Goal: Task Accomplishment & Management: Manage account settings

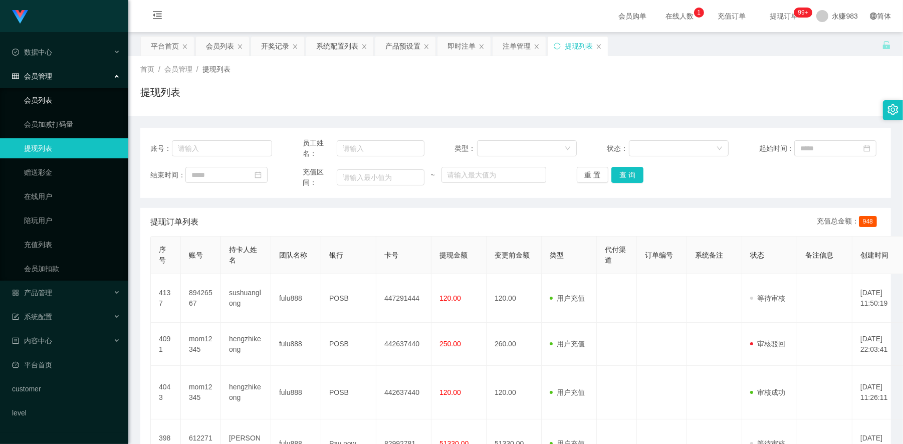
click at [51, 92] on link "会员列表" at bounding box center [72, 100] width 96 height 20
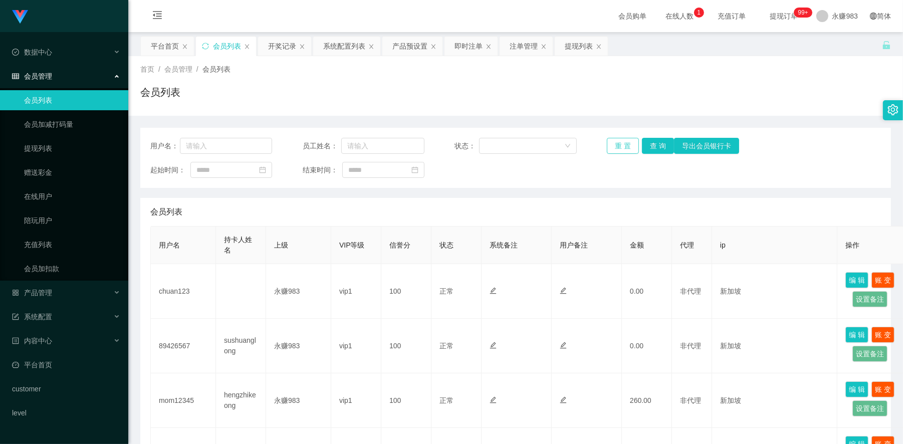
click at [622, 147] on button "重 置" at bounding box center [623, 146] width 32 height 16
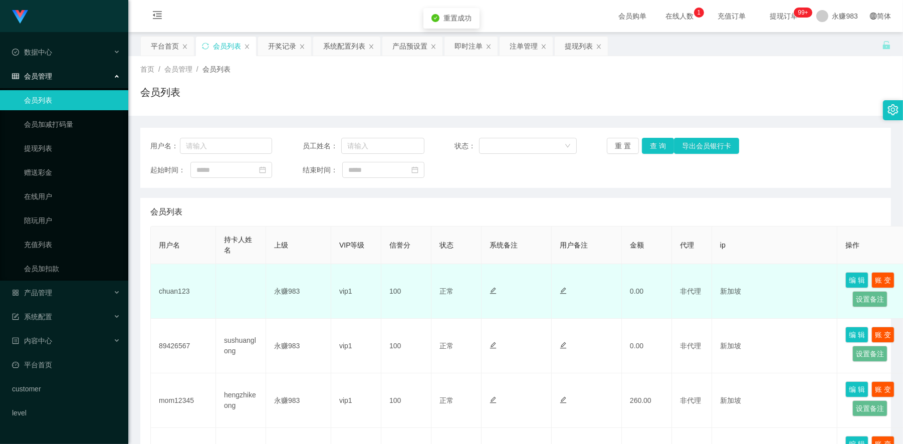
click at [168, 291] on td "chuan123" at bounding box center [183, 291] width 65 height 55
click at [169, 291] on td "chuan123" at bounding box center [183, 291] width 65 height 55
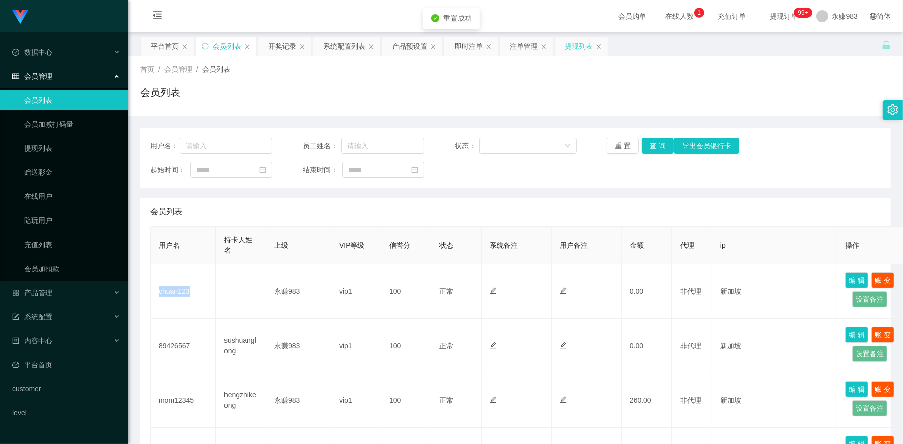
copy td "chuan123"
click at [73, 292] on div "产品管理" at bounding box center [64, 293] width 128 height 20
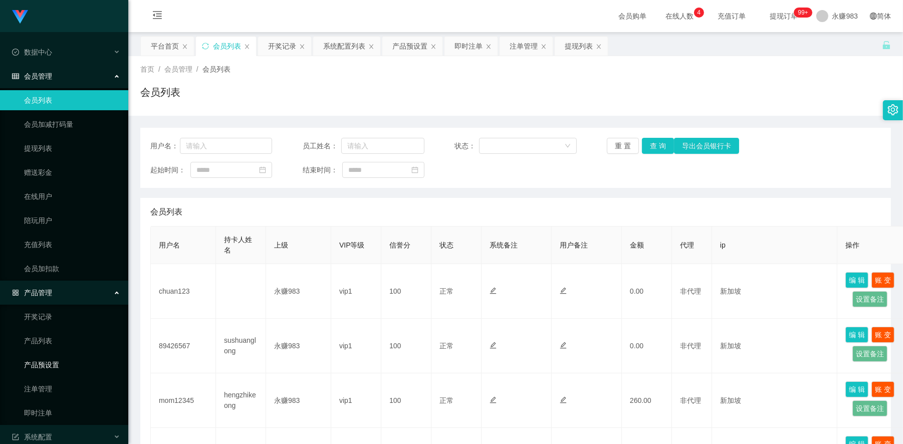
scroll to position [56, 0]
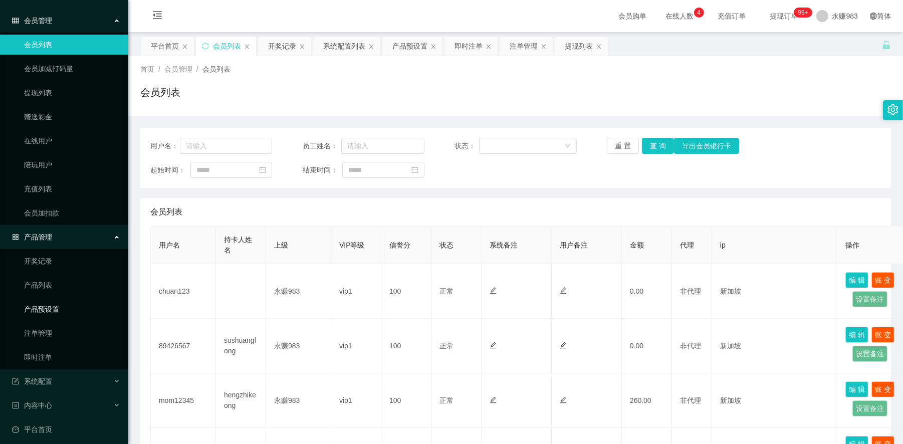
click at [56, 311] on link "产品预设置" at bounding box center [72, 309] width 96 height 20
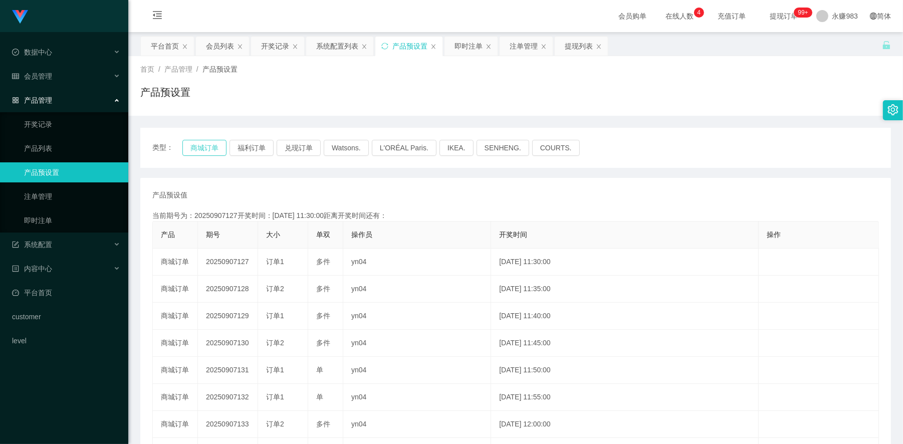
click at [198, 151] on button "商城订单" at bounding box center [204, 148] width 44 height 16
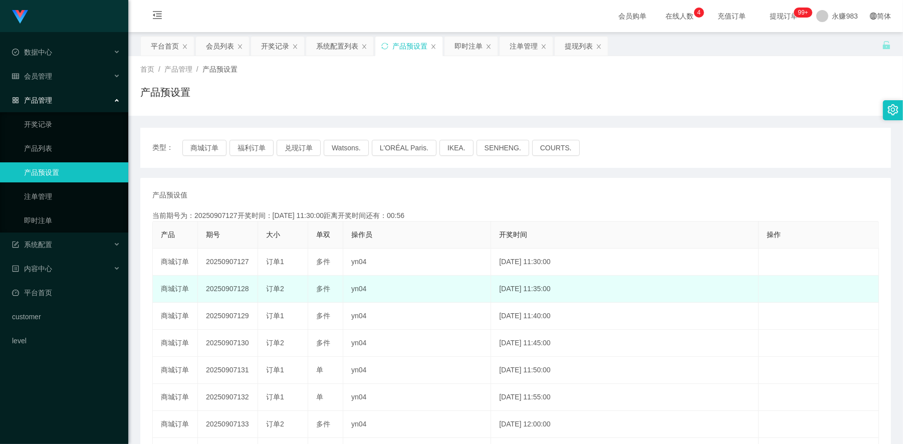
drag, startPoint x: 237, startPoint y: 291, endPoint x: 251, endPoint y: 291, distance: 14.0
click at [251, 291] on td "20250907128" at bounding box center [228, 289] width 60 height 27
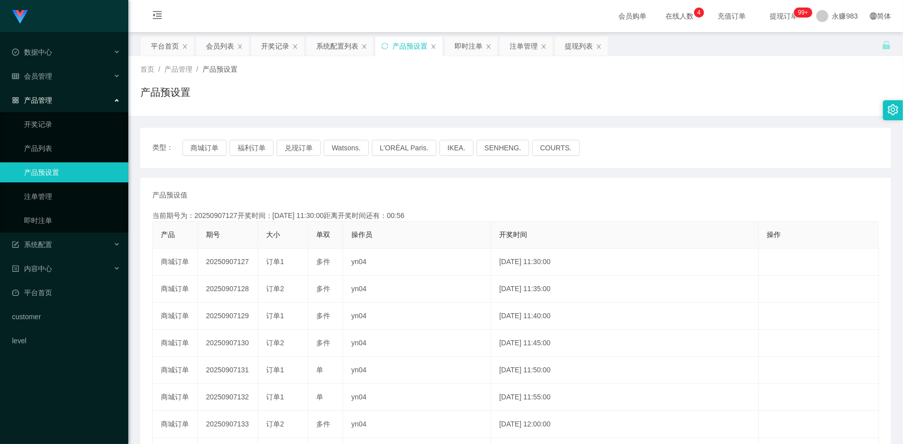
copy td "128"
click at [199, 149] on button "商城订单" at bounding box center [204, 148] width 44 height 16
click at [204, 141] on button "商城订单" at bounding box center [204, 148] width 44 height 16
click at [59, 198] on link "注单管理" at bounding box center [72, 196] width 96 height 20
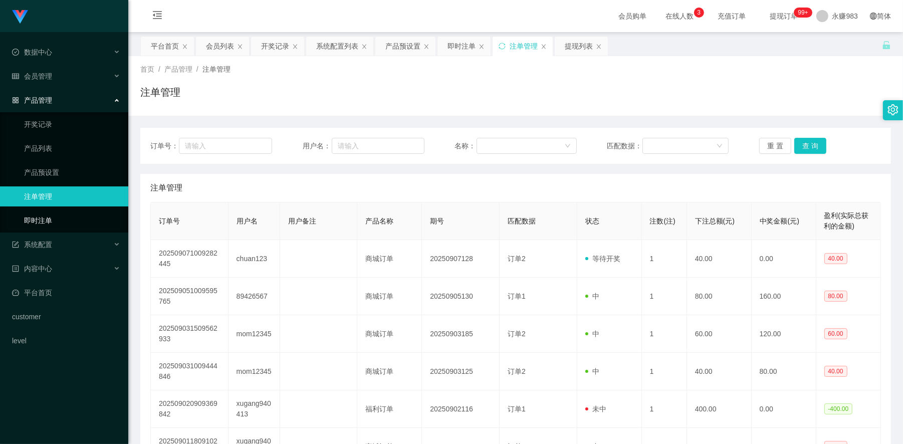
click at [48, 212] on link "即时注单" at bounding box center [72, 220] width 96 height 20
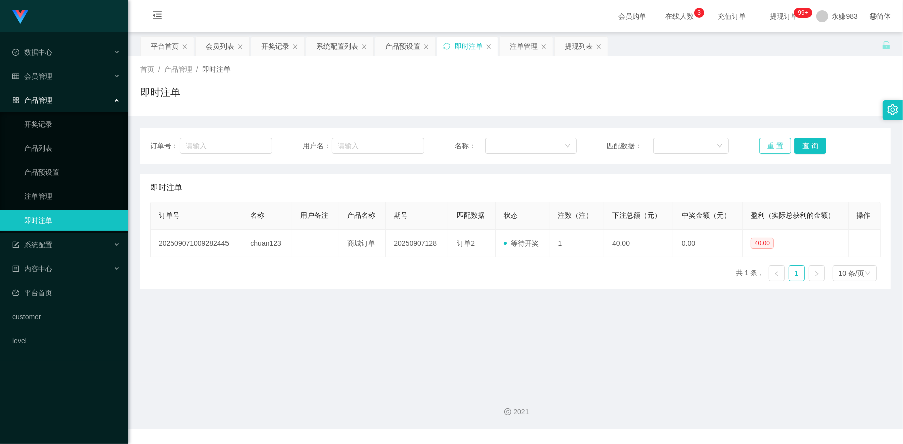
click at [773, 146] on button "重 置" at bounding box center [775, 146] width 32 height 16
click at [447, 379] on main "关闭左侧 关闭右侧 关闭其它 刷新页面 平台首页 会员列表 开奖记录 系统配置列表 产品预设置 即时注单 注单管理 提现列表 首页 / 产品管理 / 即时注单…" at bounding box center [515, 207] width 775 height 351
click at [745, 145] on div "订单号： 用户名： 名称： 匹配数据： 重 置 查 询" at bounding box center [515, 146] width 731 height 16
click at [778, 144] on button "重 置" at bounding box center [775, 146] width 32 height 16
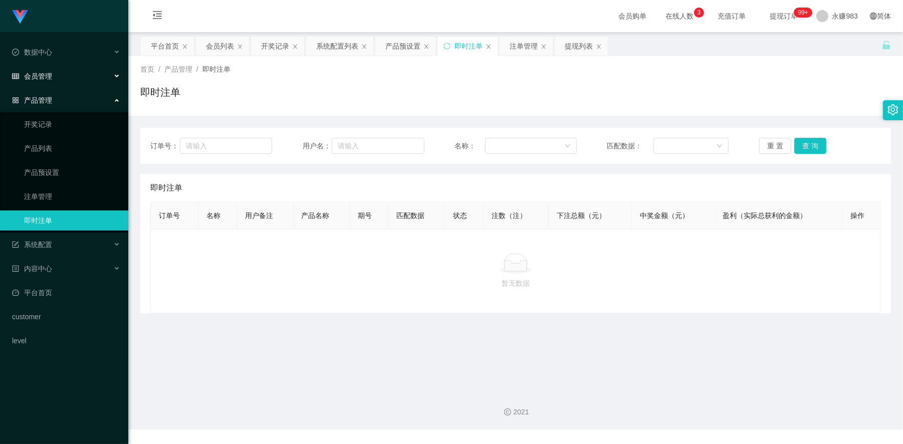
click at [72, 77] on div "会员管理" at bounding box center [64, 76] width 128 height 20
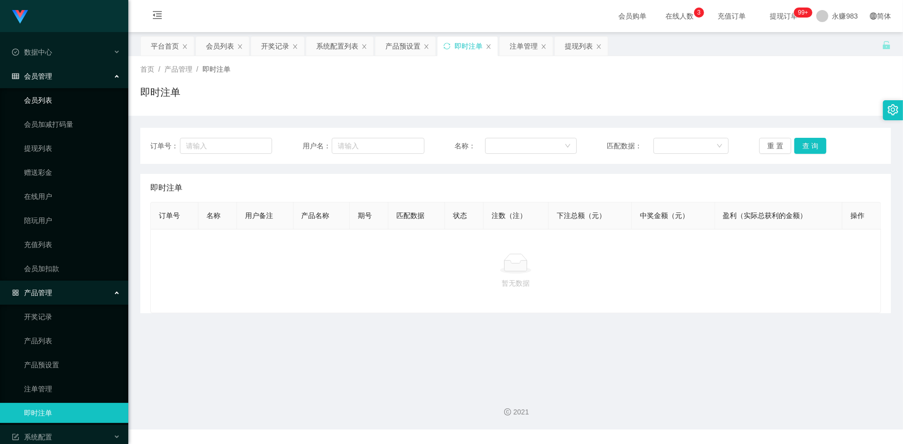
drag, startPoint x: 64, startPoint y: 88, endPoint x: 62, endPoint y: 96, distance: 8.3
click at [63, 89] on ul "会员列表 会员加减打码量 提现列表 赠送彩金 在线用户 陪玩用户 充值列表 会员加扣款" at bounding box center [64, 184] width 128 height 192
click at [58, 101] on link "会员列表" at bounding box center [72, 100] width 96 height 20
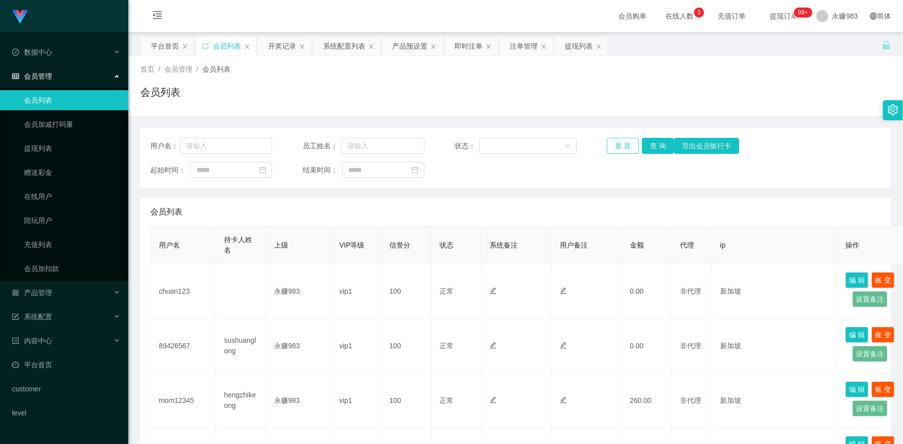
click at [623, 147] on button "重 置" at bounding box center [623, 146] width 32 height 16
click at [37, 151] on link "提现列表" at bounding box center [72, 148] width 96 height 20
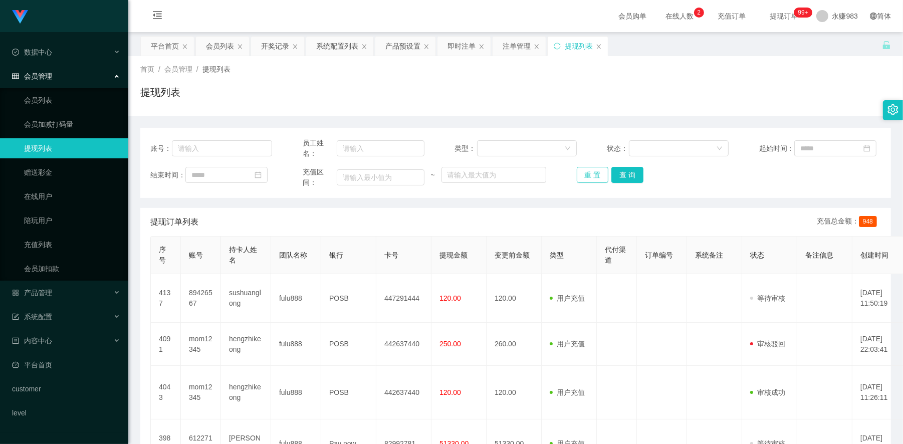
click at [586, 174] on button "重 置" at bounding box center [593, 175] width 32 height 16
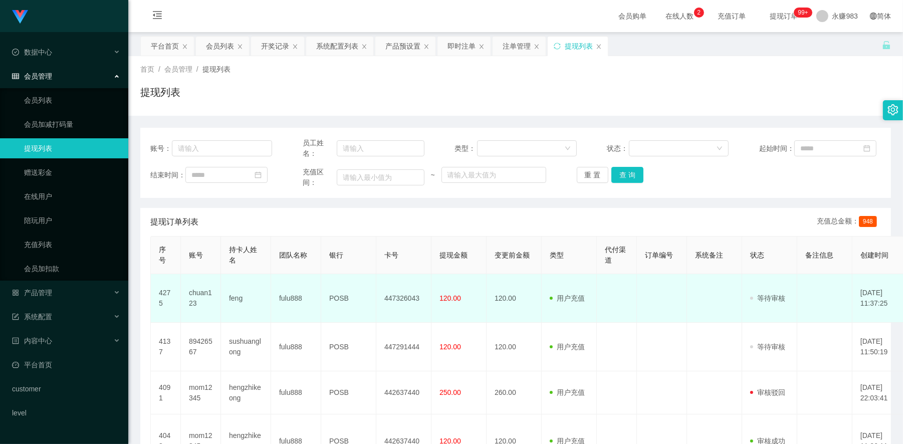
click at [238, 294] on td "feng" at bounding box center [246, 298] width 50 height 49
copy td "feng"
click at [234, 299] on td "feng" at bounding box center [246, 298] width 50 height 49
click at [237, 299] on td "feng" at bounding box center [246, 298] width 50 height 49
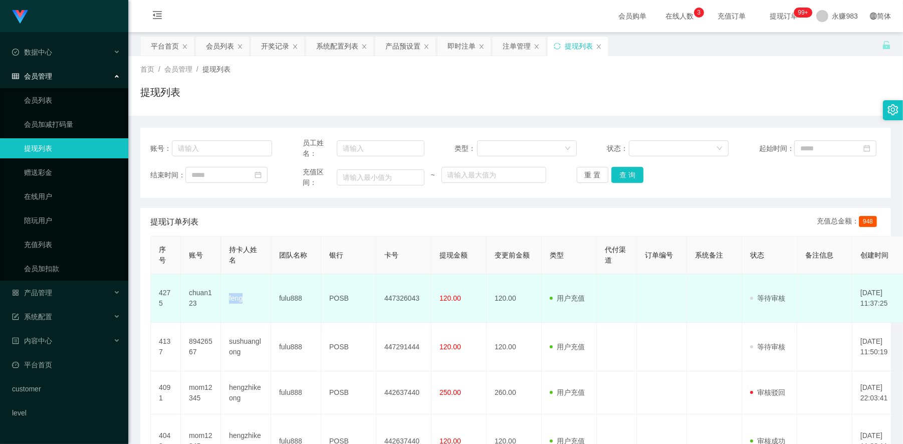
click at [237, 299] on td "feng" at bounding box center [246, 298] width 50 height 49
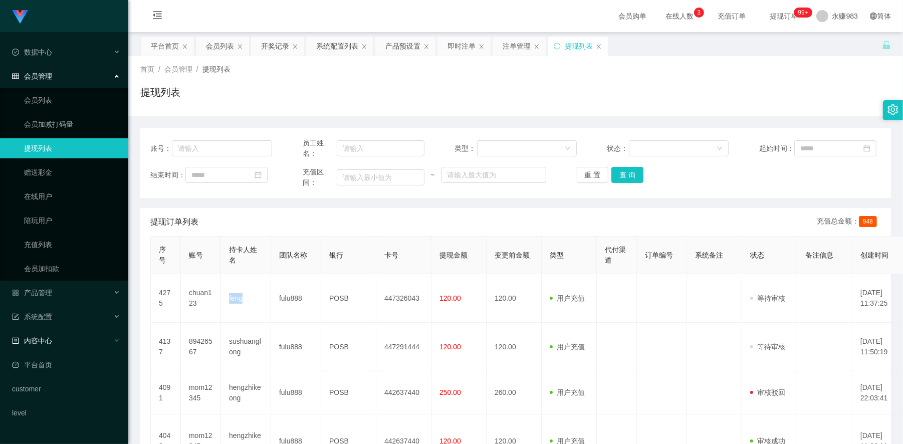
copy td "feng"
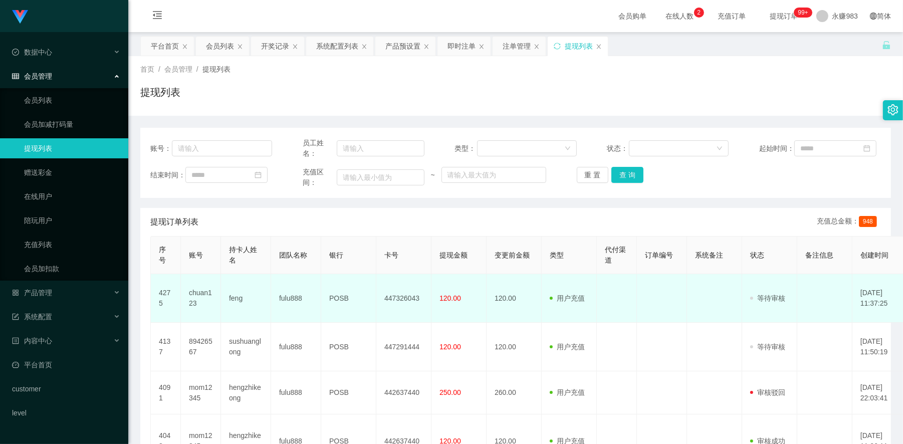
click at [339, 299] on td "POSB" at bounding box center [348, 298] width 55 height 49
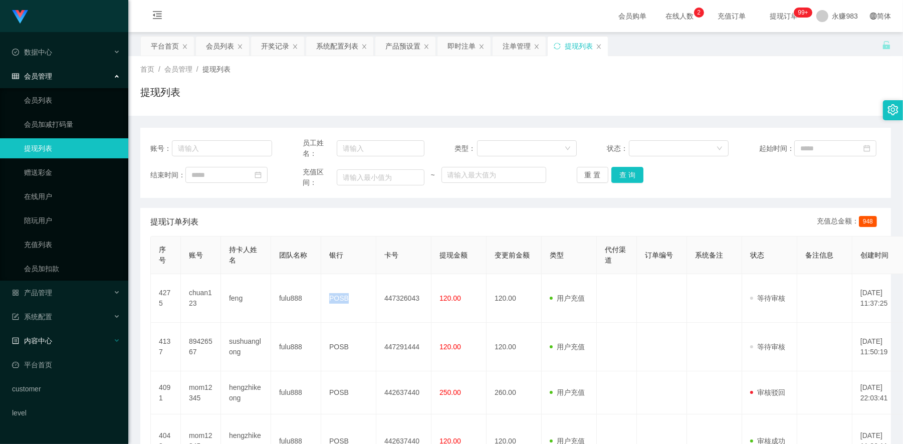
copy td "POSB"
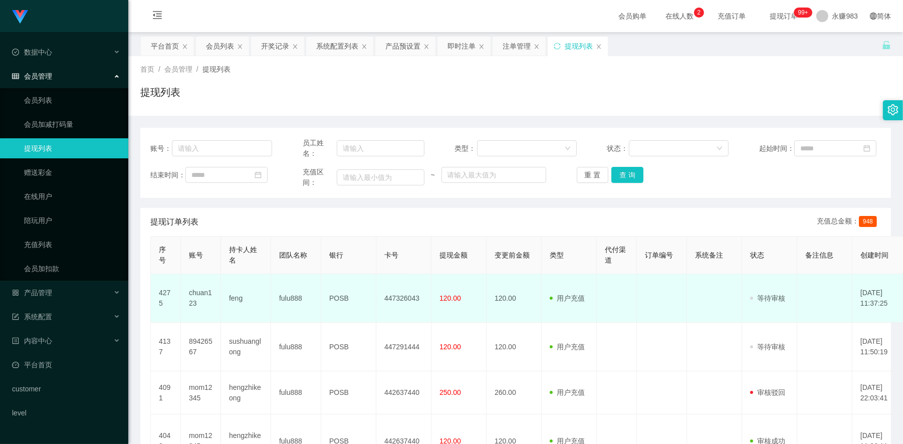
drag, startPoint x: 222, startPoint y: 294, endPoint x: 229, endPoint y: 294, distance: 6.0
click at [222, 294] on td "feng" at bounding box center [246, 298] width 50 height 49
click at [237, 298] on td "feng" at bounding box center [246, 298] width 50 height 49
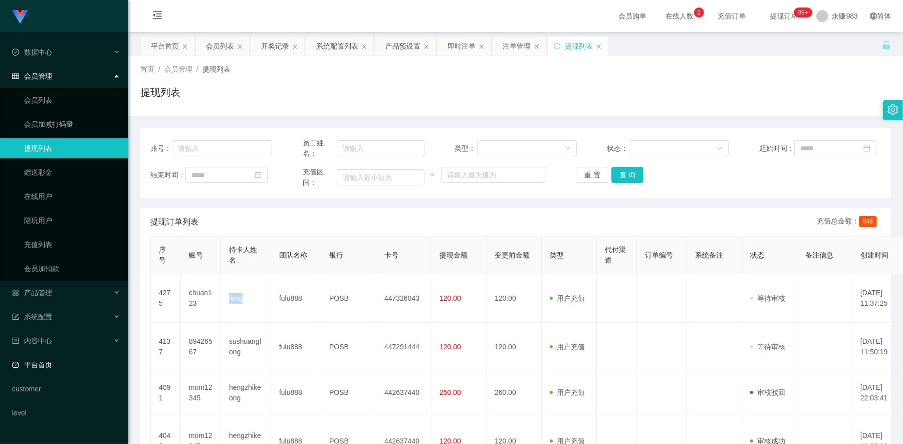
copy td "feng"
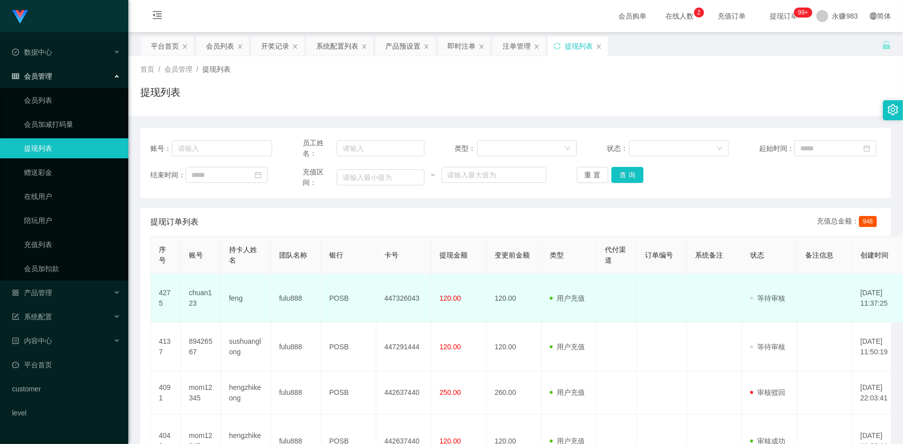
click at [403, 294] on td "447326043" at bounding box center [403, 298] width 55 height 49
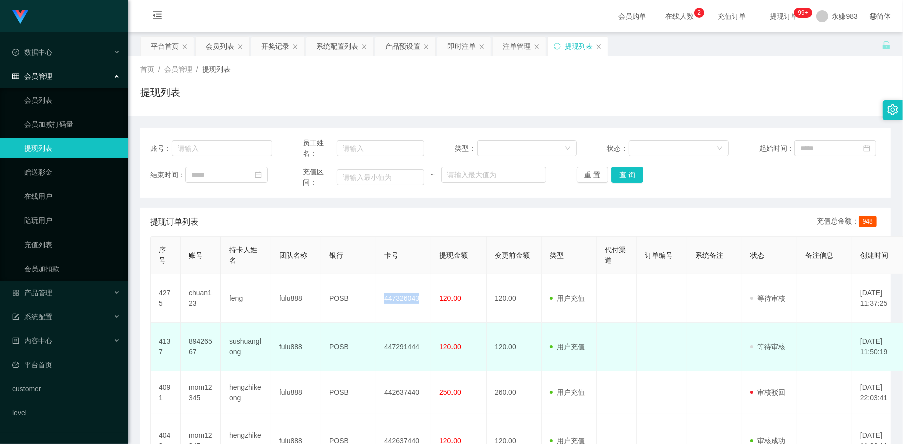
copy td "447326043"
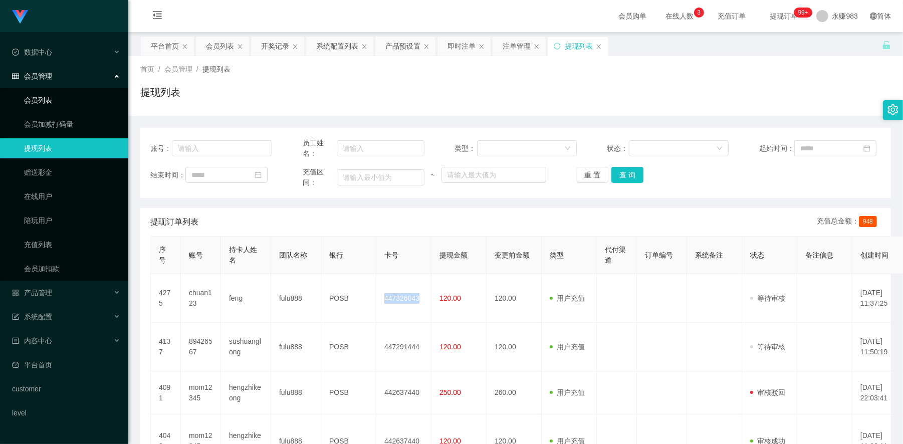
click at [40, 98] on link "会员列表" at bounding box center [72, 100] width 96 height 20
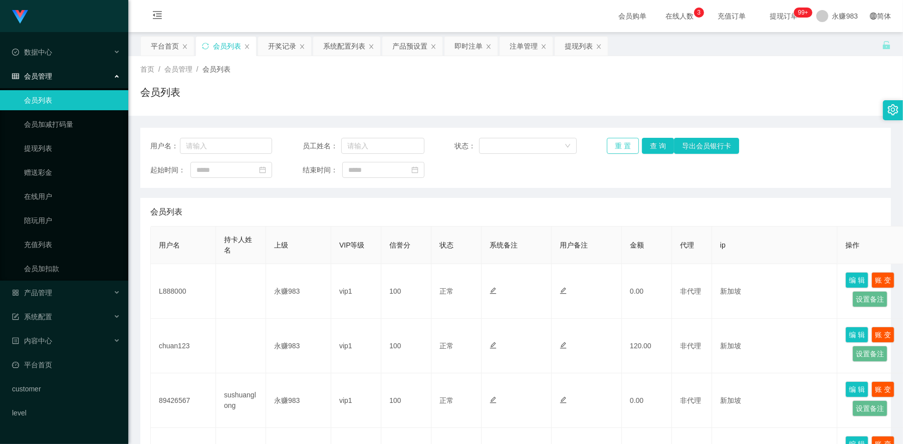
click at [620, 146] on button "重 置" at bounding box center [623, 146] width 32 height 16
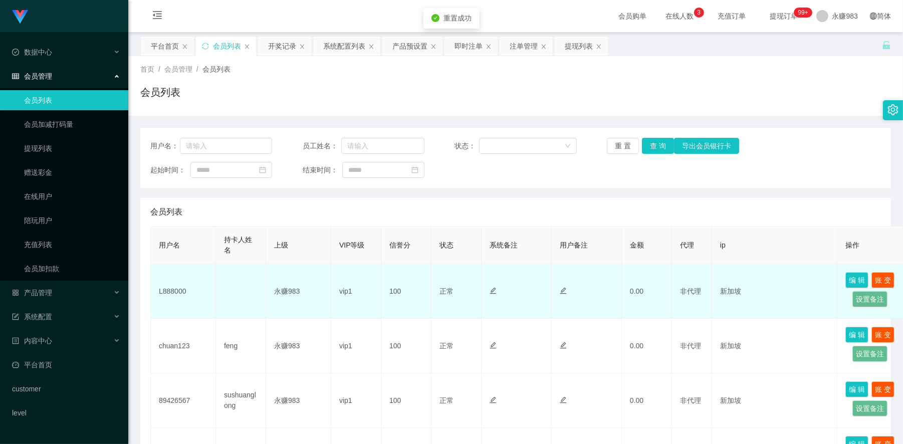
click at [167, 287] on td "L888000" at bounding box center [183, 291] width 65 height 55
copy td "L888000"
